Goal: Task Accomplishment & Management: Use online tool/utility

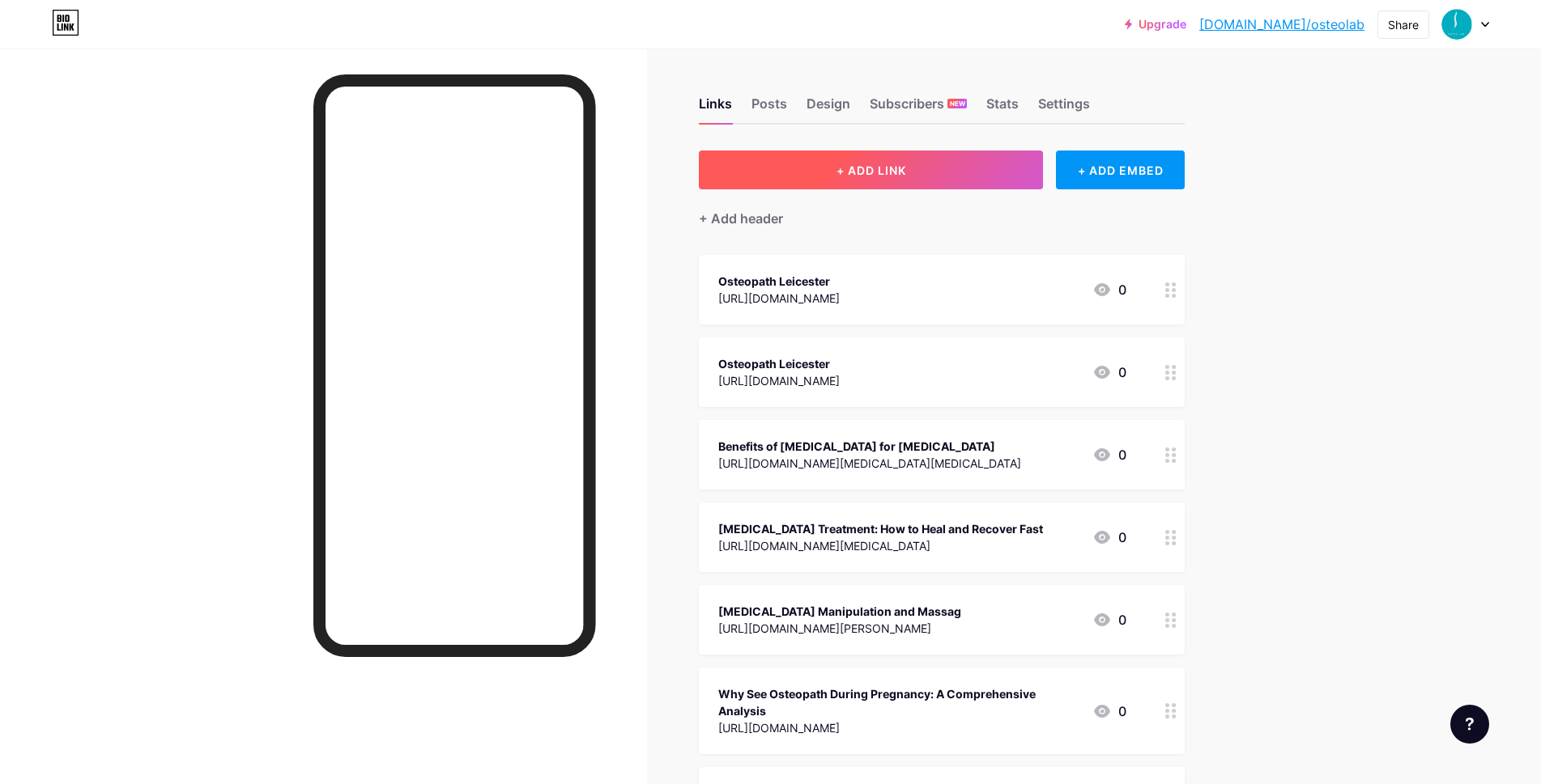
click at [839, 168] on button "+ ADD LINK" at bounding box center [871, 170] width 344 height 39
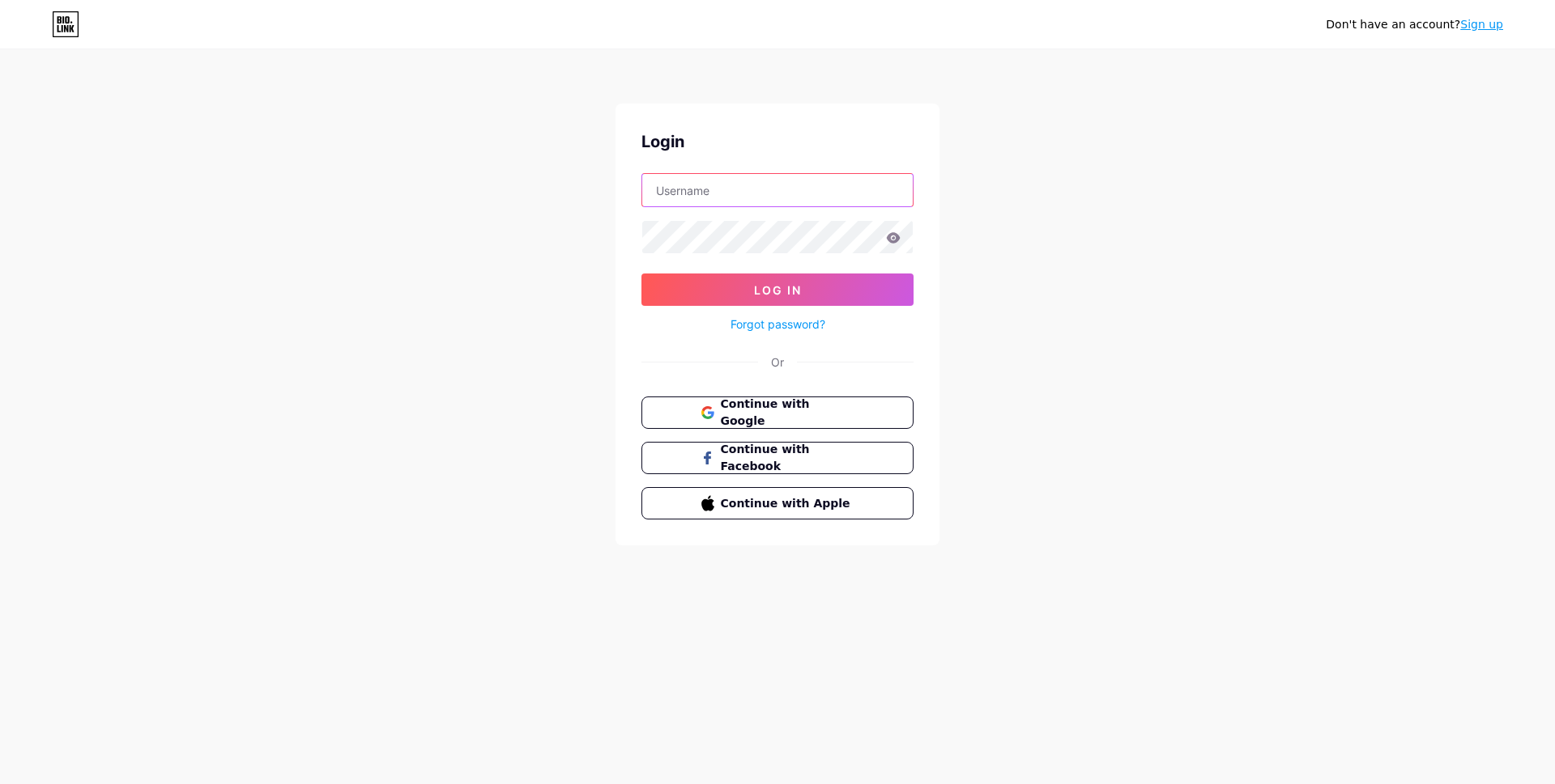
type input "[EMAIL_ADDRESS][DOMAIN_NAME]"
click at [732, 384] on div "Login osteolab13@gmail.com Log In Forgot password? Or Continue with Google Cont…" at bounding box center [778, 324] width 324 height 442
click at [718, 401] on button "Continue with Google" at bounding box center [777, 413] width 276 height 33
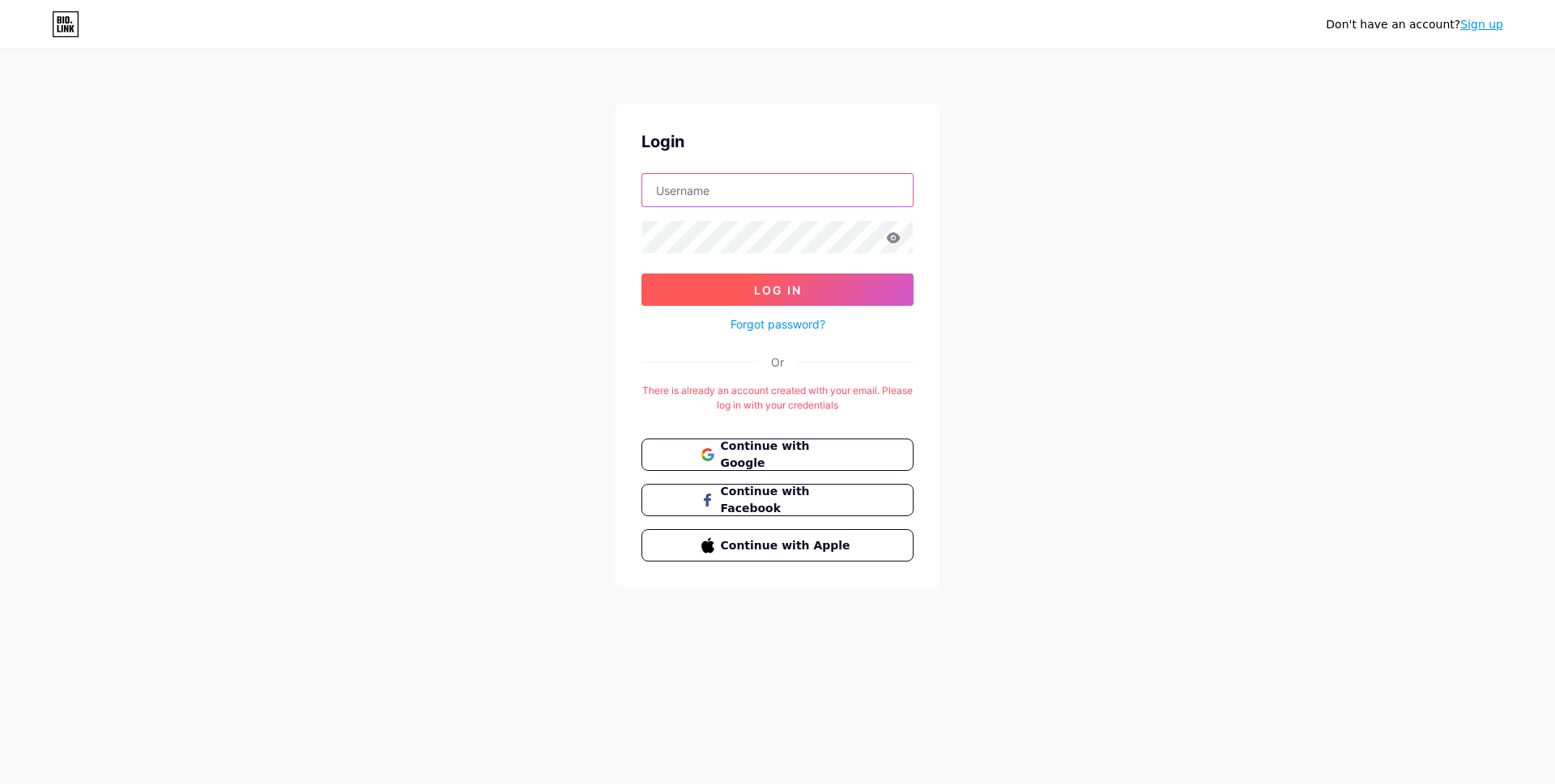
type input "[EMAIL_ADDRESS][DOMAIN_NAME]"
click at [796, 297] on button "Log In" at bounding box center [778, 289] width 272 height 32
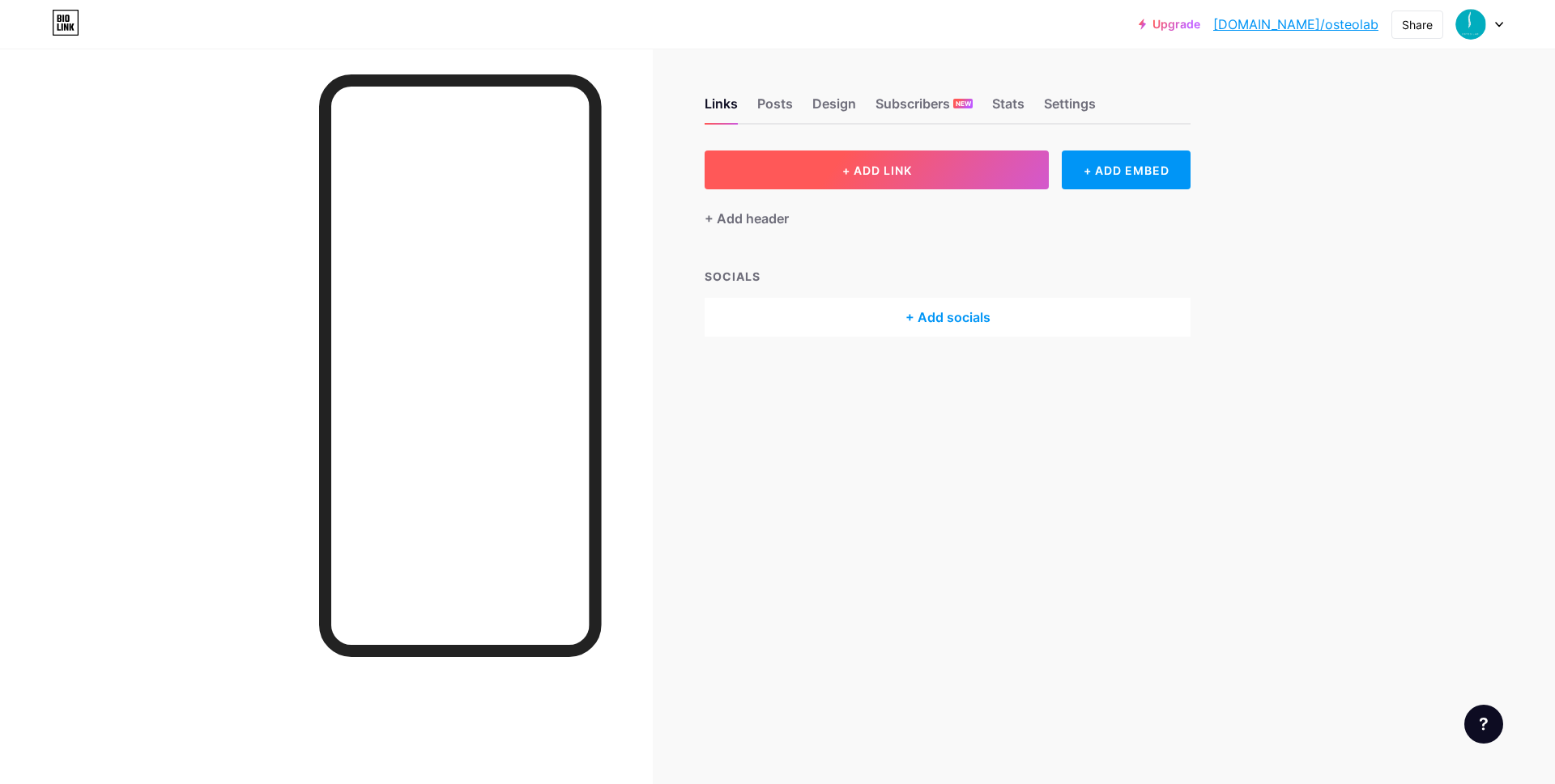
click at [818, 183] on button "+ ADD LINK" at bounding box center [876, 170] width 344 height 39
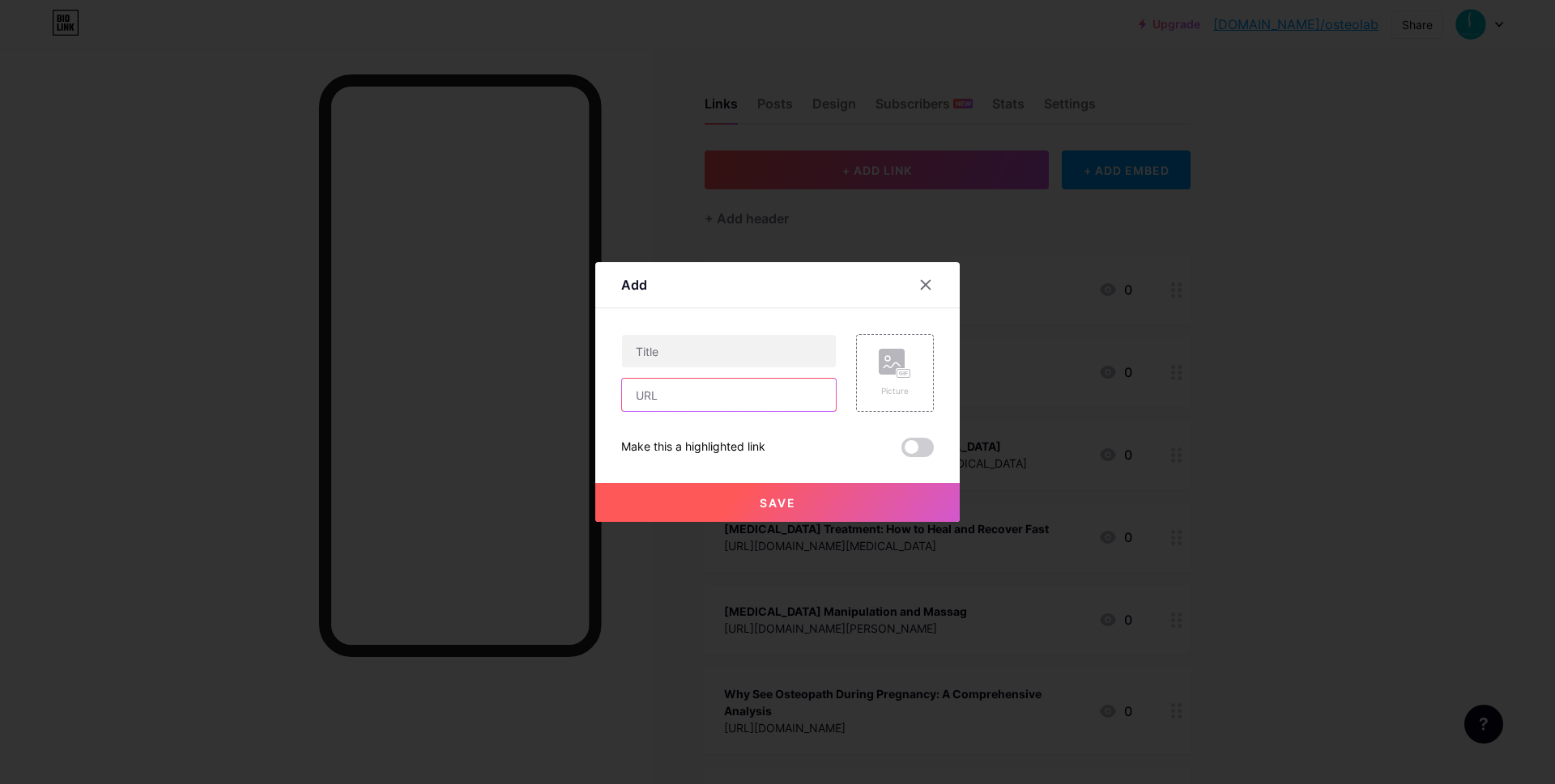
click at [656, 388] on input "text" at bounding box center [729, 395] width 214 height 32
paste input "https://www.zupyak.com/p/4647908/t/why-see-an-osteopath-during-pregnancy"
type input "https://www.zupyak.com/p/4647908/t/why-see-an-osteopath-during-pregnancy"
click at [685, 347] on input "text" at bounding box center [729, 351] width 214 height 32
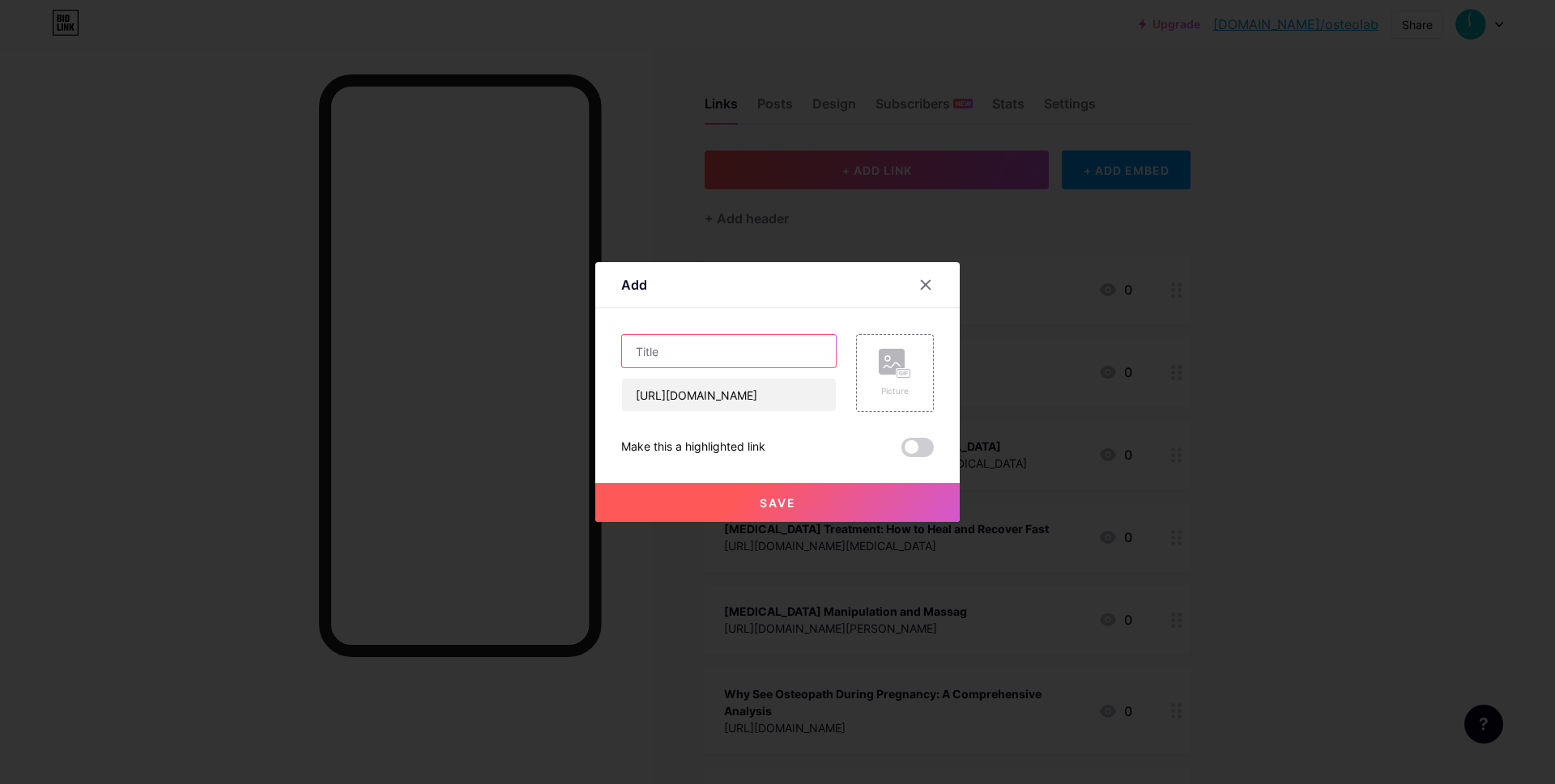
scroll to position [0, 0]
paste input "Why See an Osteopath During Pregnancy"
type input "Why See an Osteopath During Pregnancy"
click at [907, 448] on span at bounding box center [917, 448] width 32 height 19
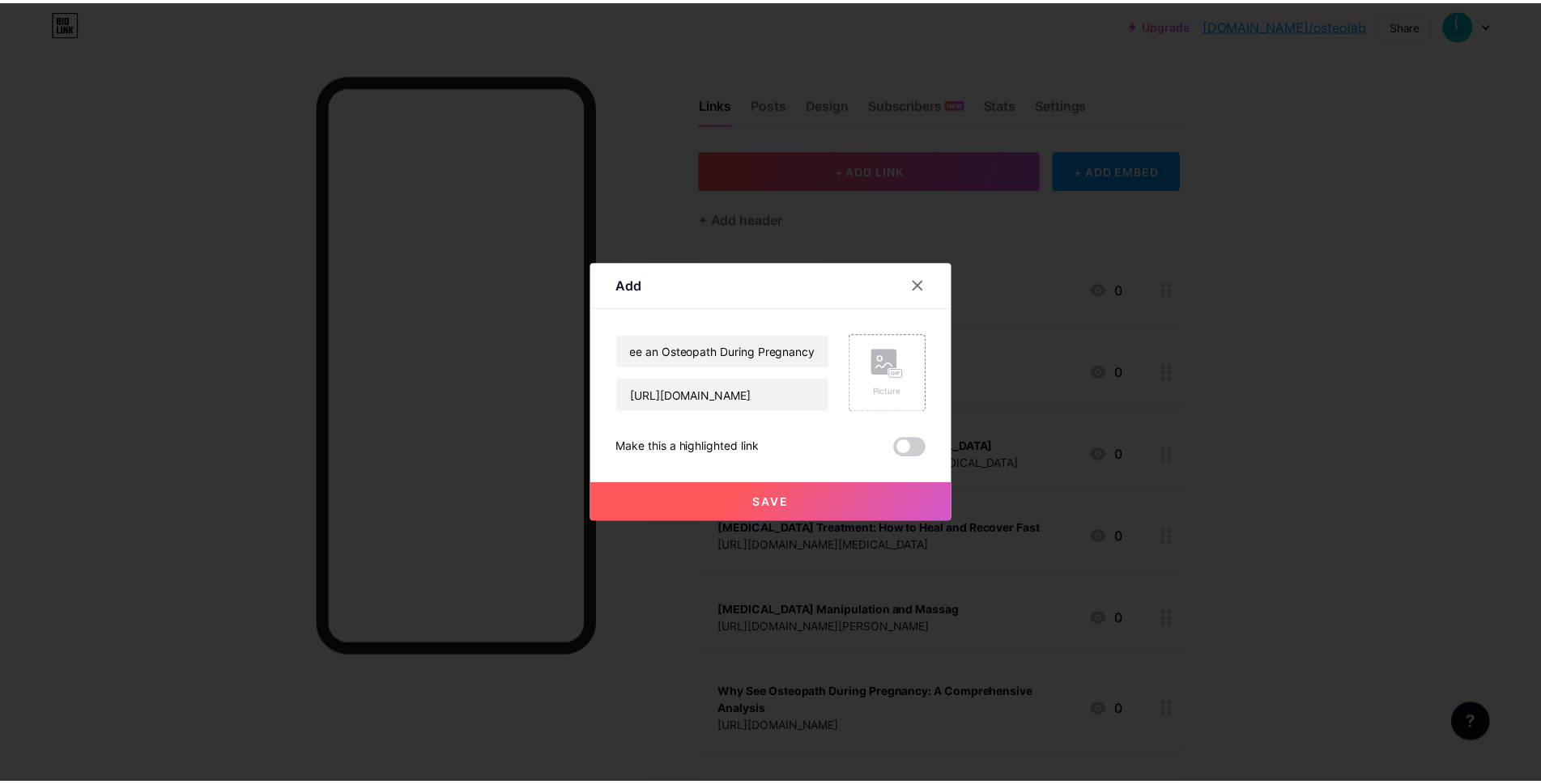
scroll to position [0, 0]
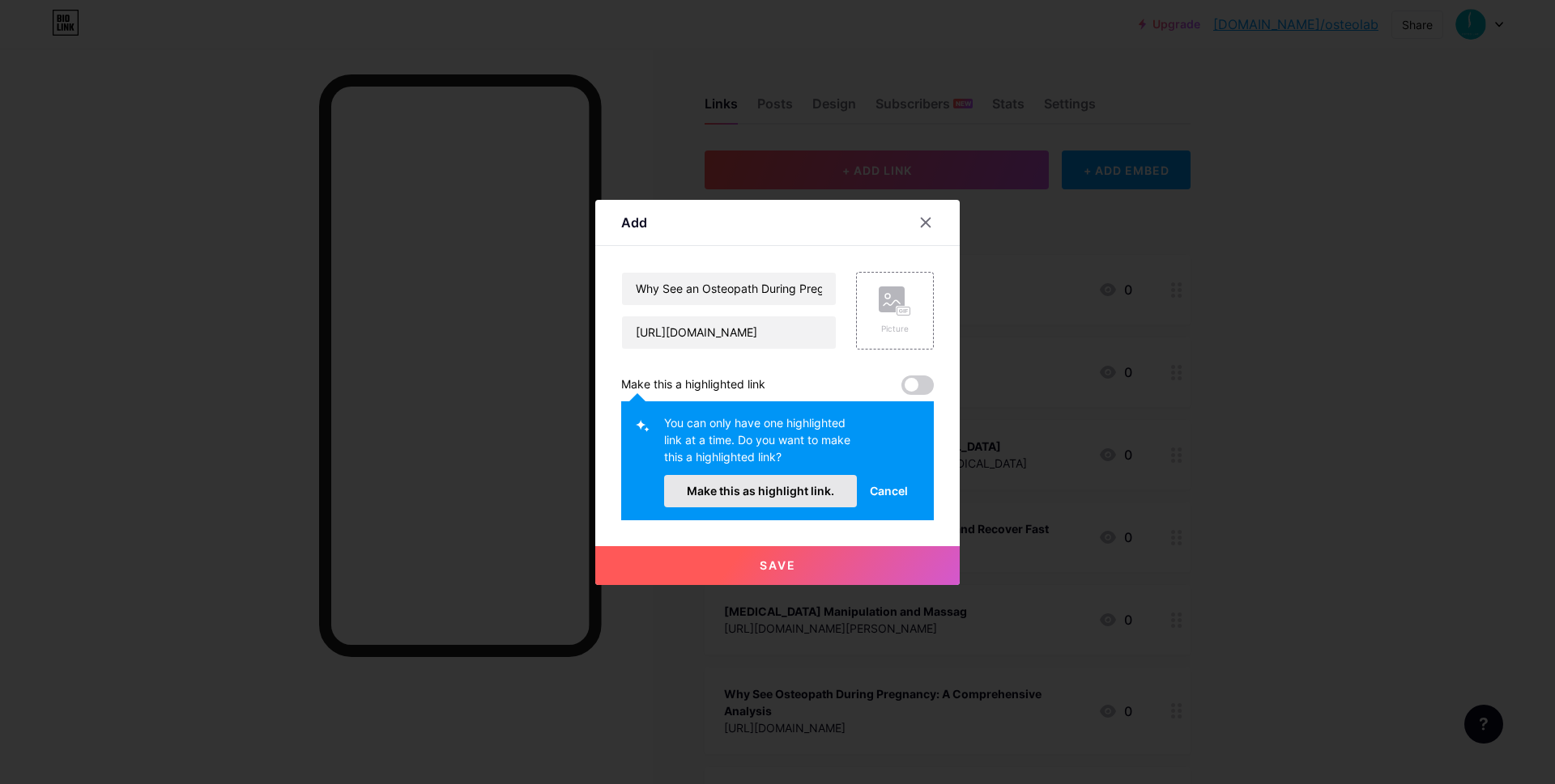
click at [795, 489] on span "Make this as highlight link." at bounding box center [760, 491] width 147 height 14
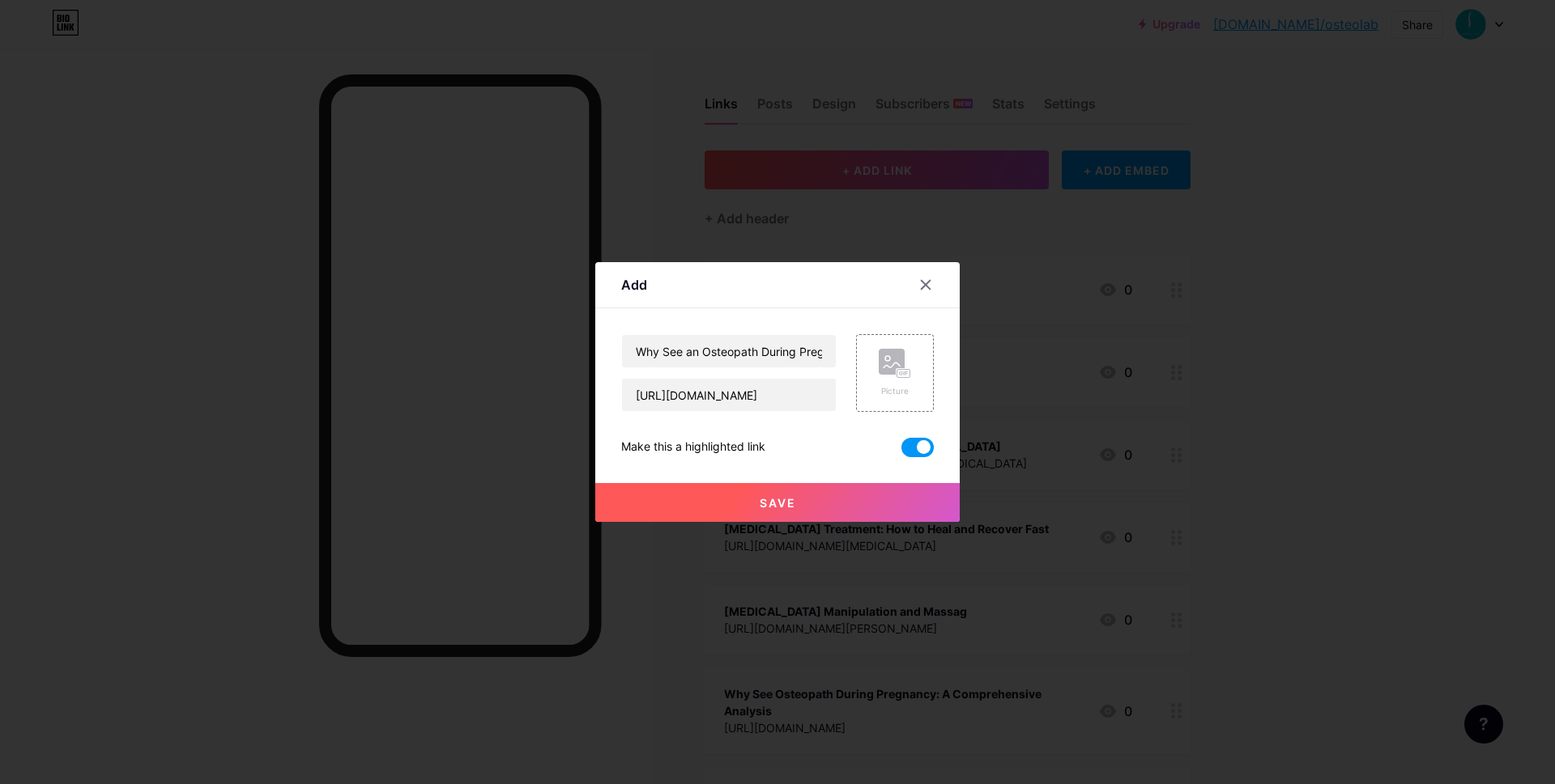
click at [808, 498] on button "Save" at bounding box center [778, 503] width 364 height 39
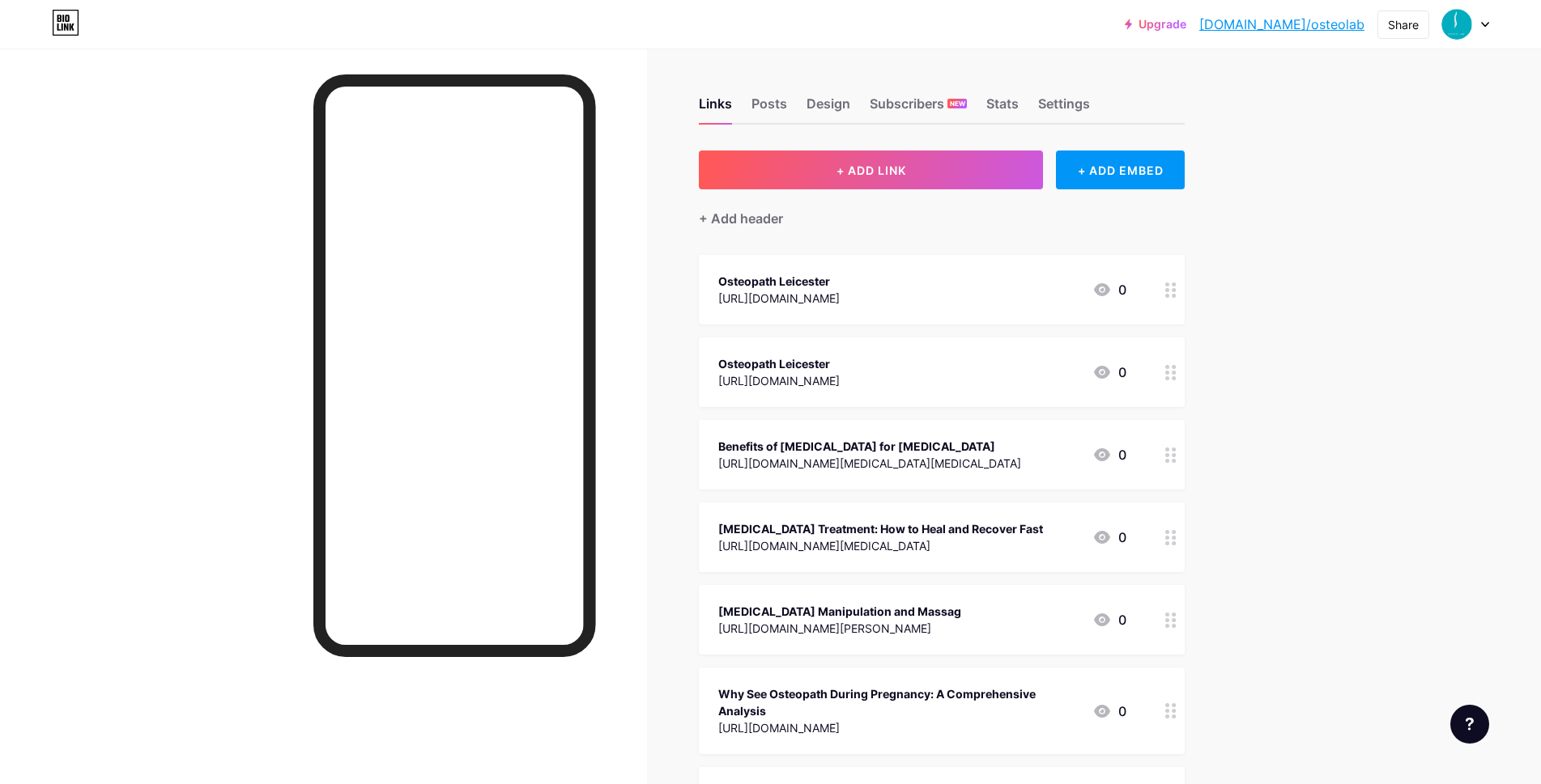
click at [1354, 26] on link "[DOMAIN_NAME]/osteolab" at bounding box center [1282, 24] width 166 height 19
